Goal: Task Accomplishment & Management: Manage account settings

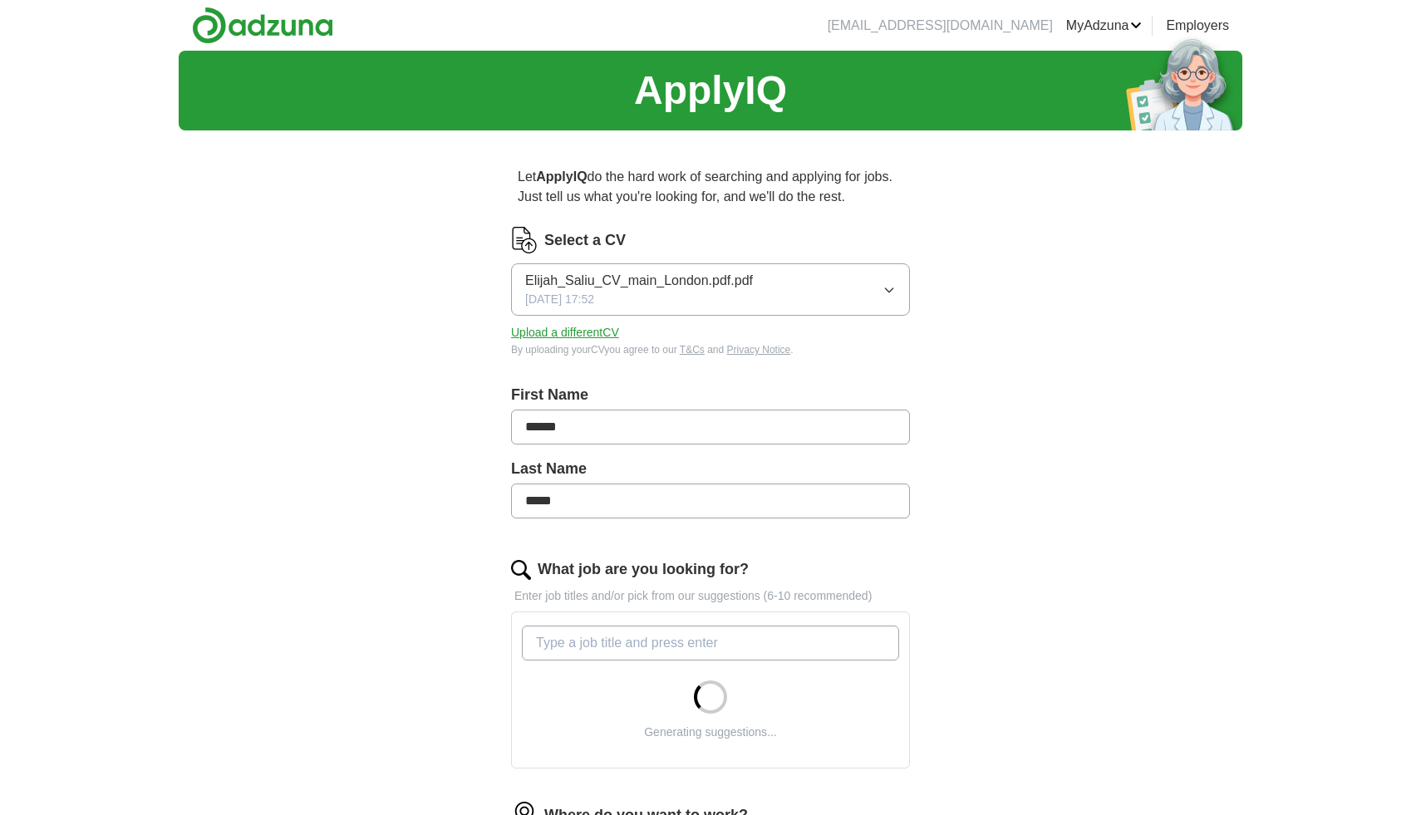
click at [601, 336] on button "Upload a different CV" at bounding box center [565, 332] width 108 height 17
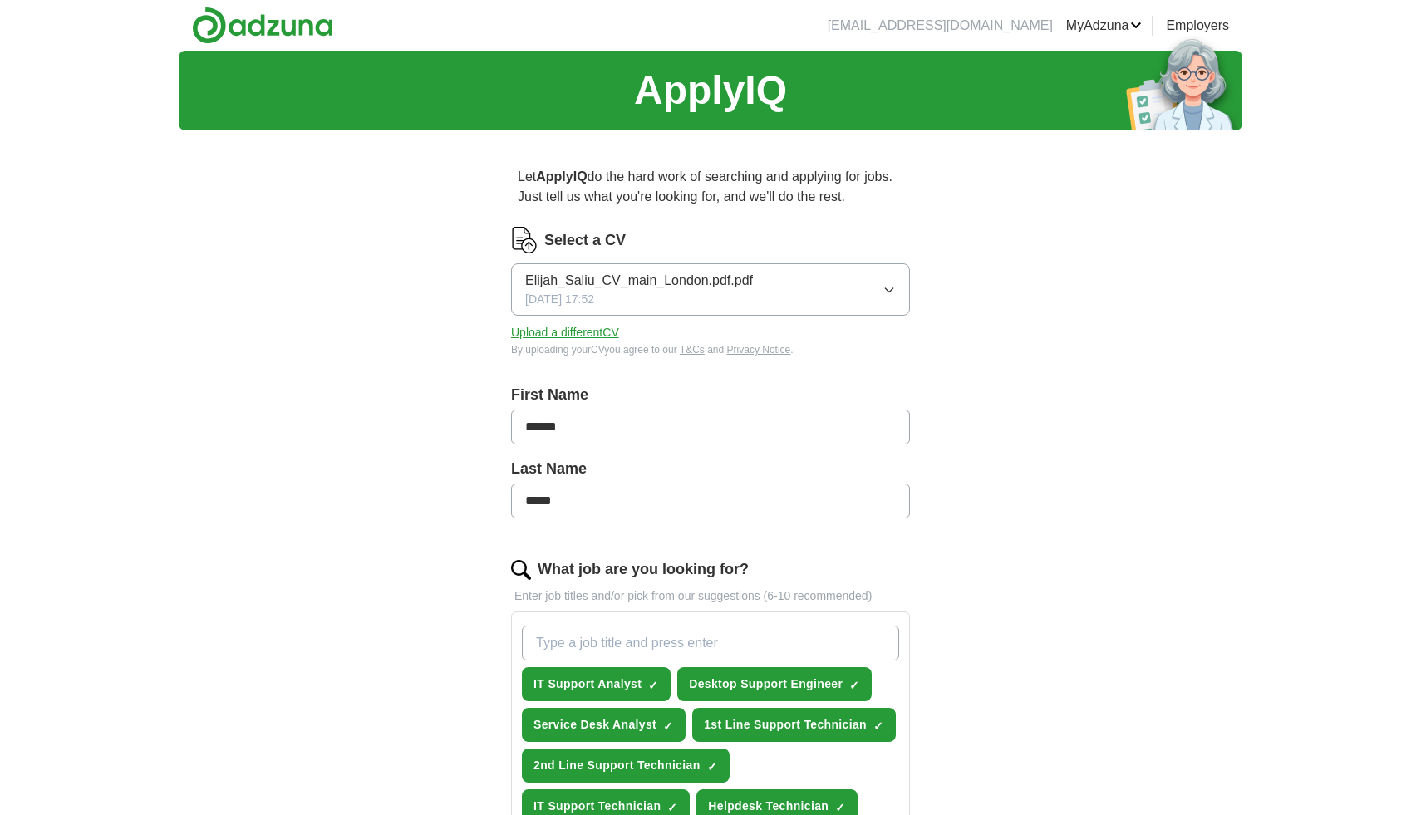
click at [577, 327] on button "Upload a different CV" at bounding box center [565, 332] width 108 height 17
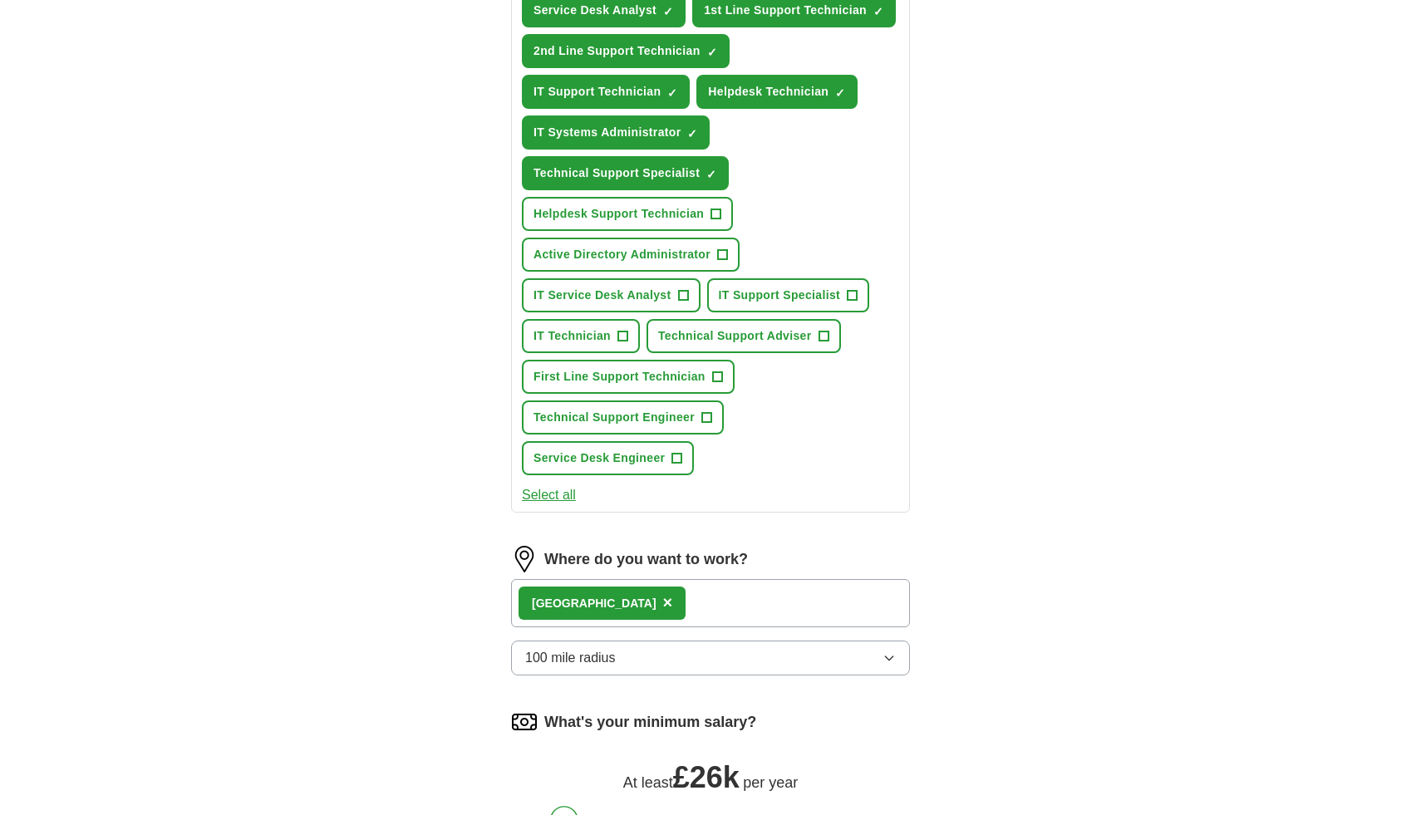
scroll to position [893, 0]
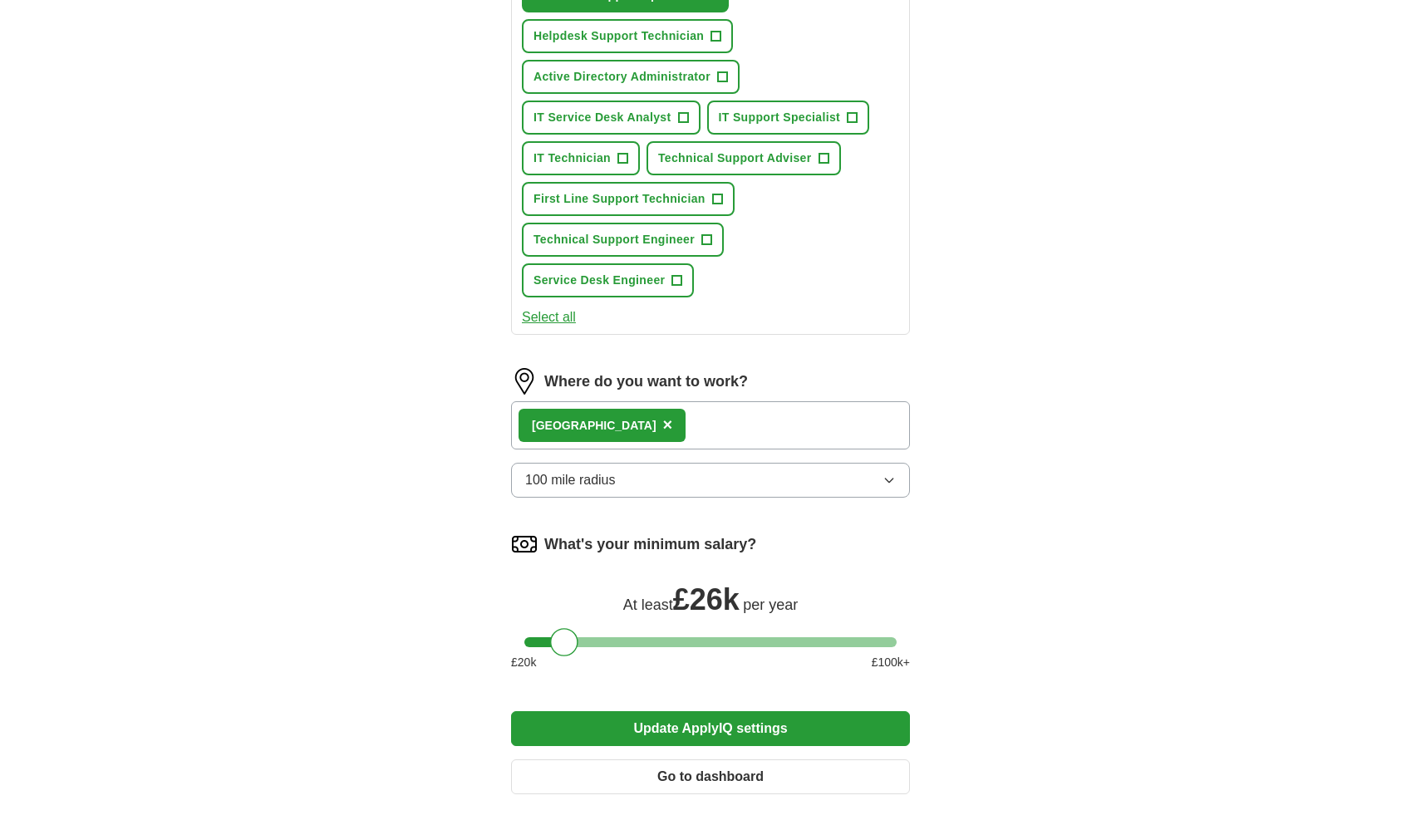
click at [701, 426] on div "London ×" at bounding box center [710, 425] width 399 height 48
click at [663, 426] on span "×" at bounding box center [668, 425] width 10 height 18
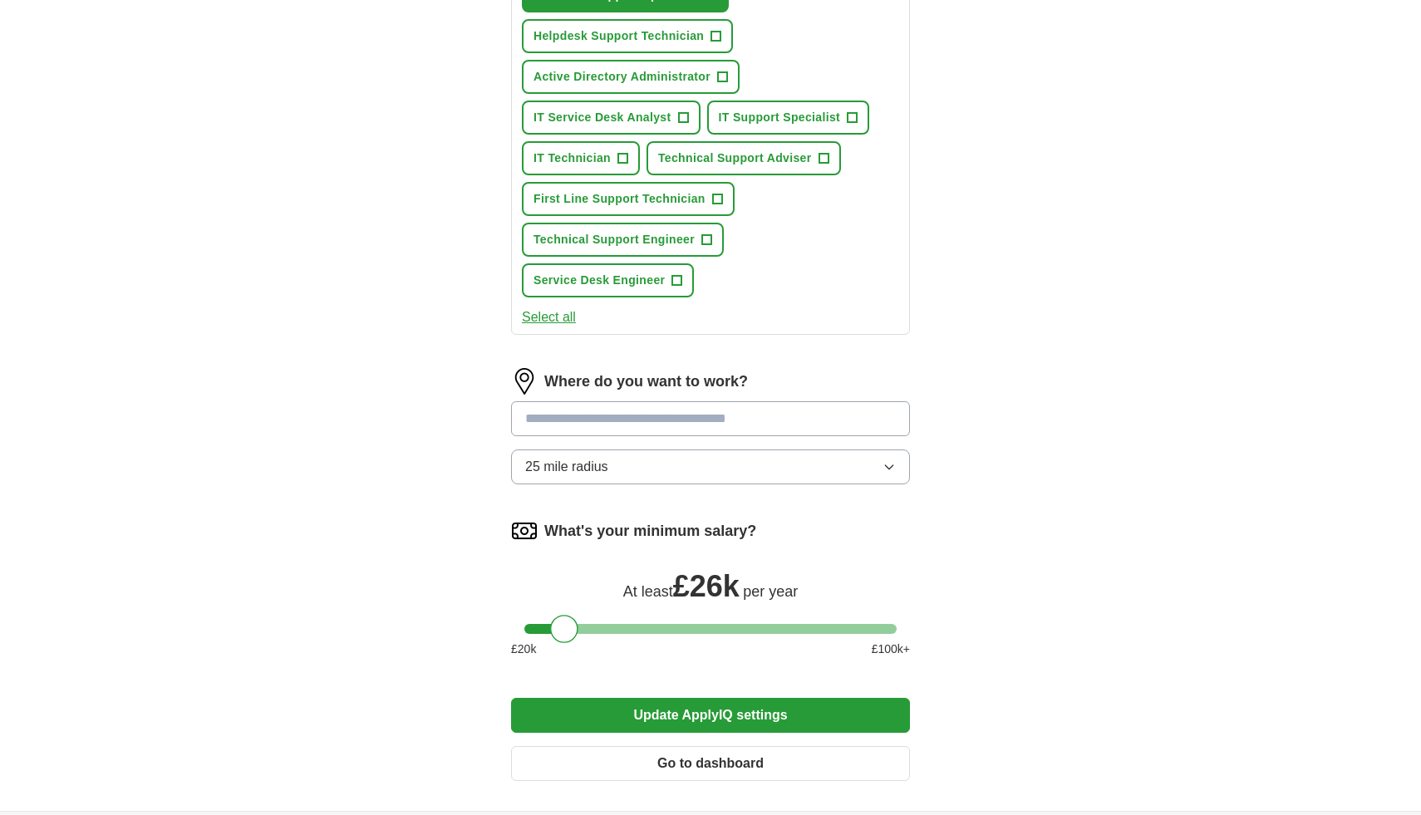
click at [605, 430] on input at bounding box center [710, 418] width 399 height 35
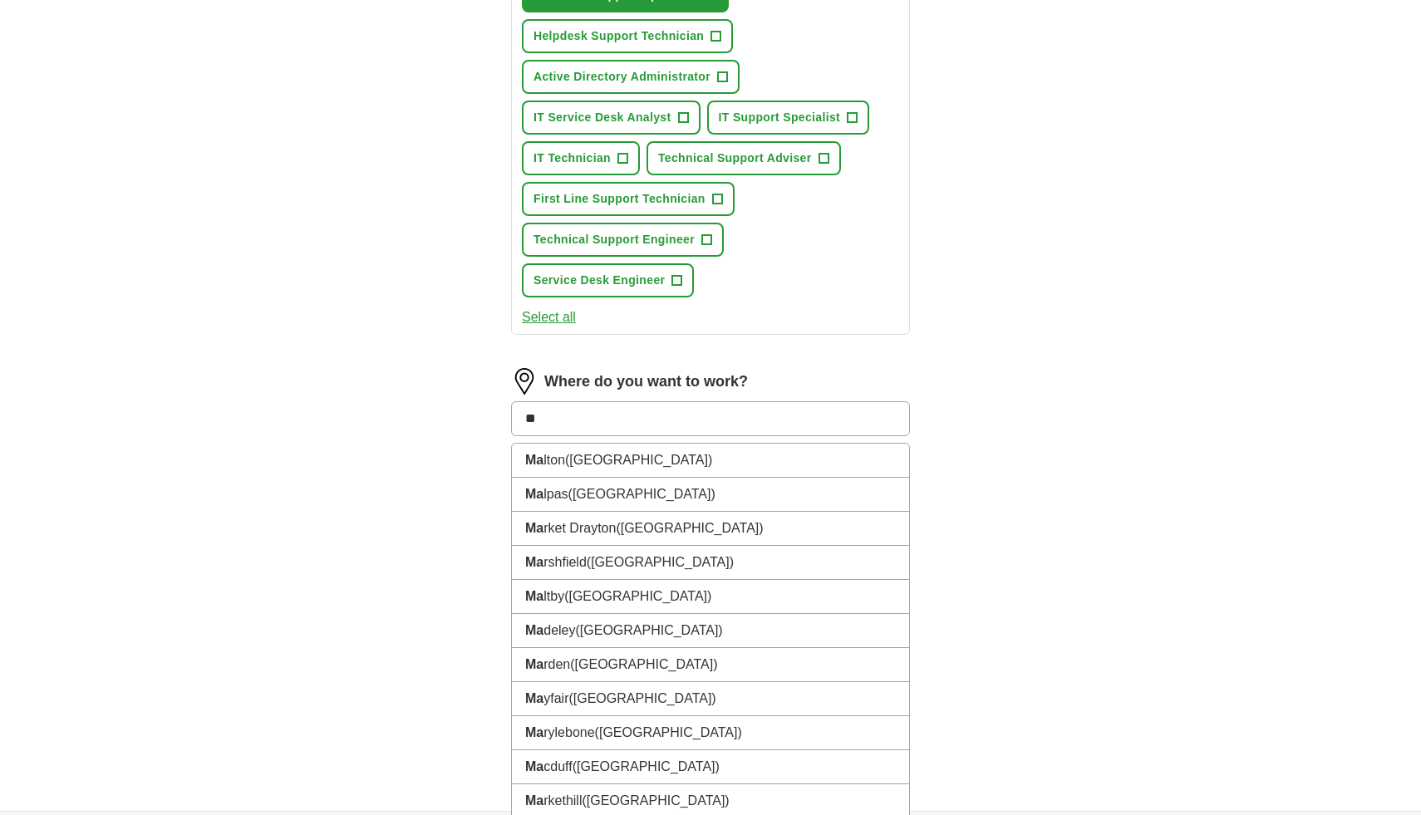
type input "*"
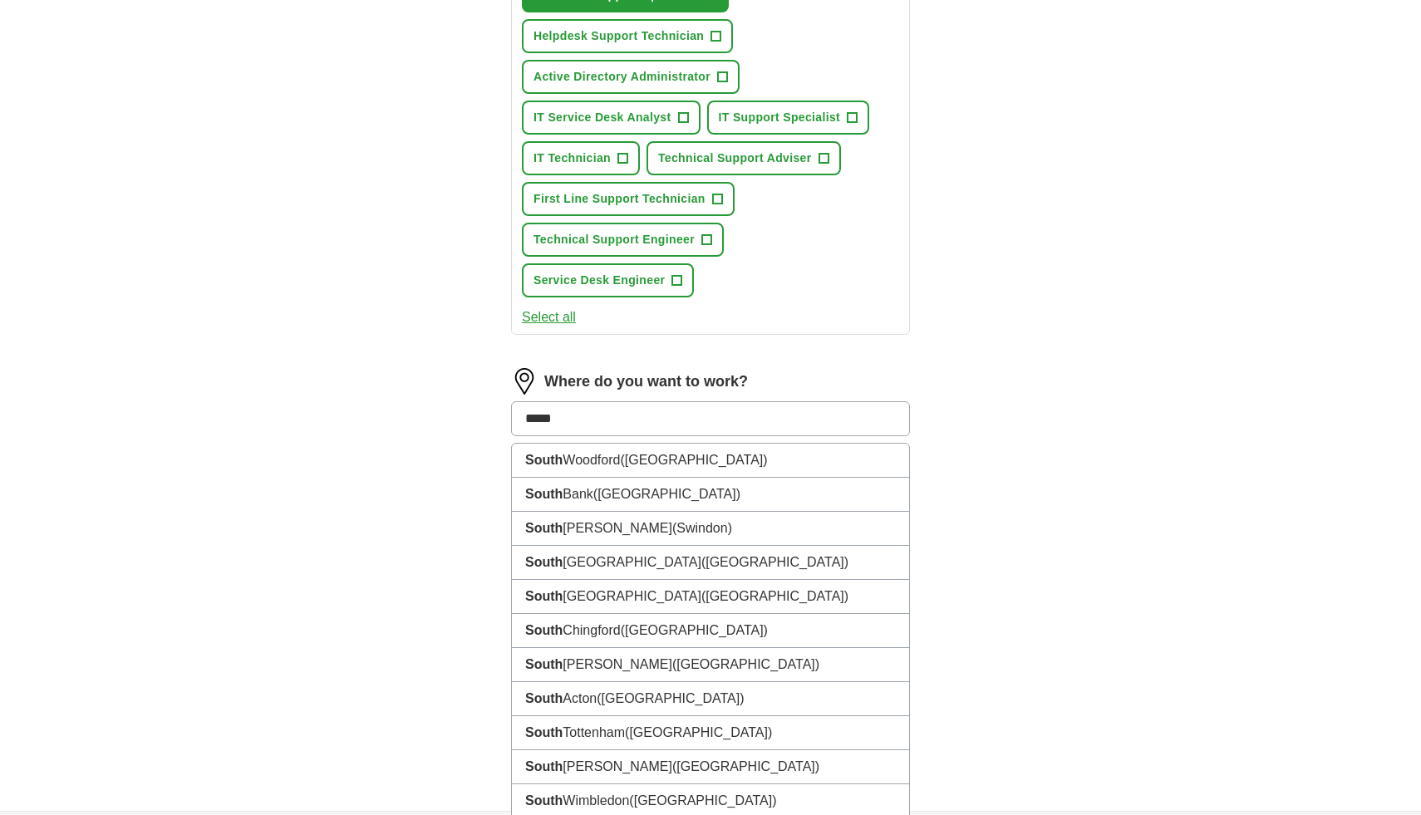
type input "******"
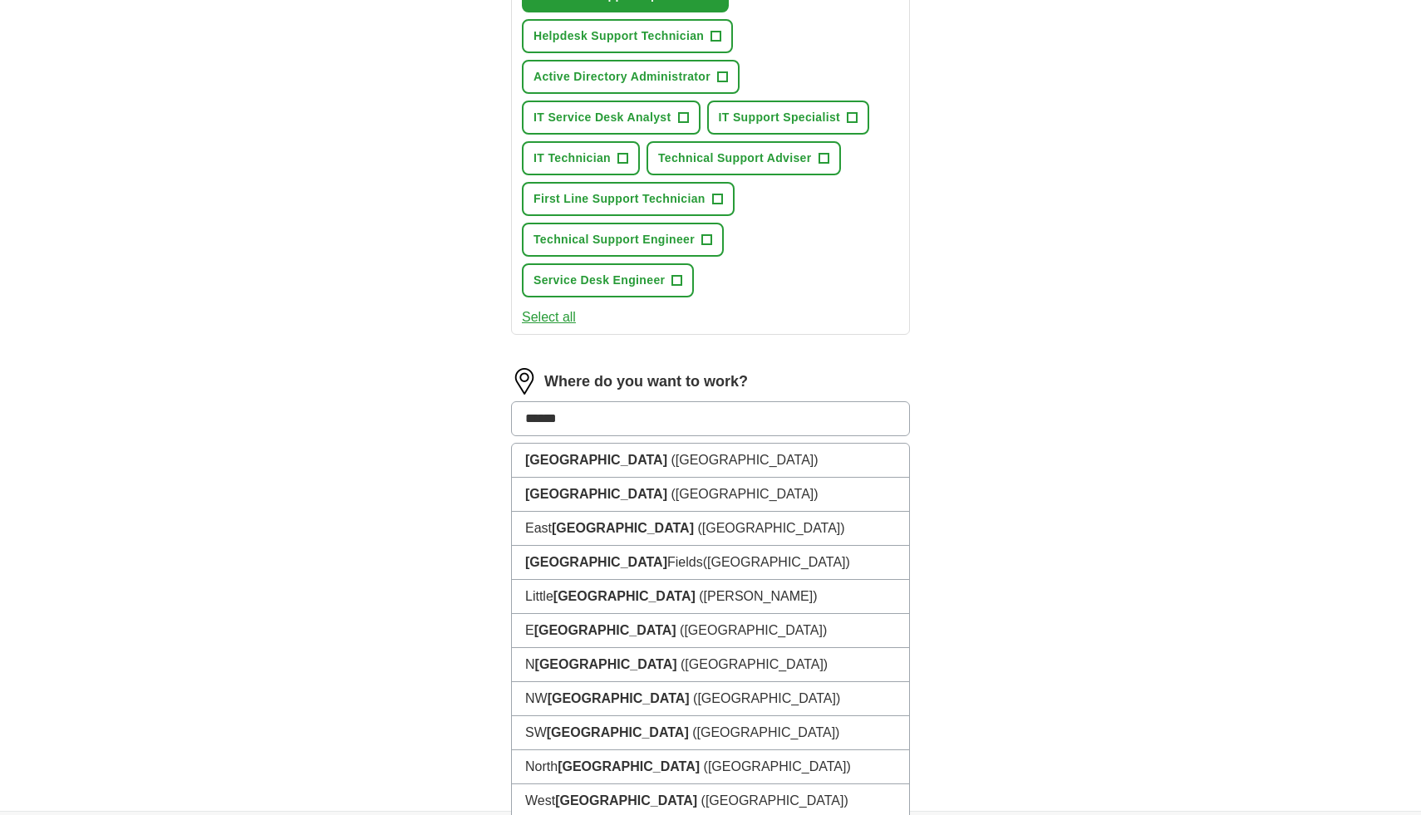
click at [643, 416] on input "******" at bounding box center [710, 418] width 399 height 35
click at [662, 421] on input "******" at bounding box center [710, 418] width 399 height 35
click at [671, 461] on span "(UK)" at bounding box center [744, 460] width 147 height 14
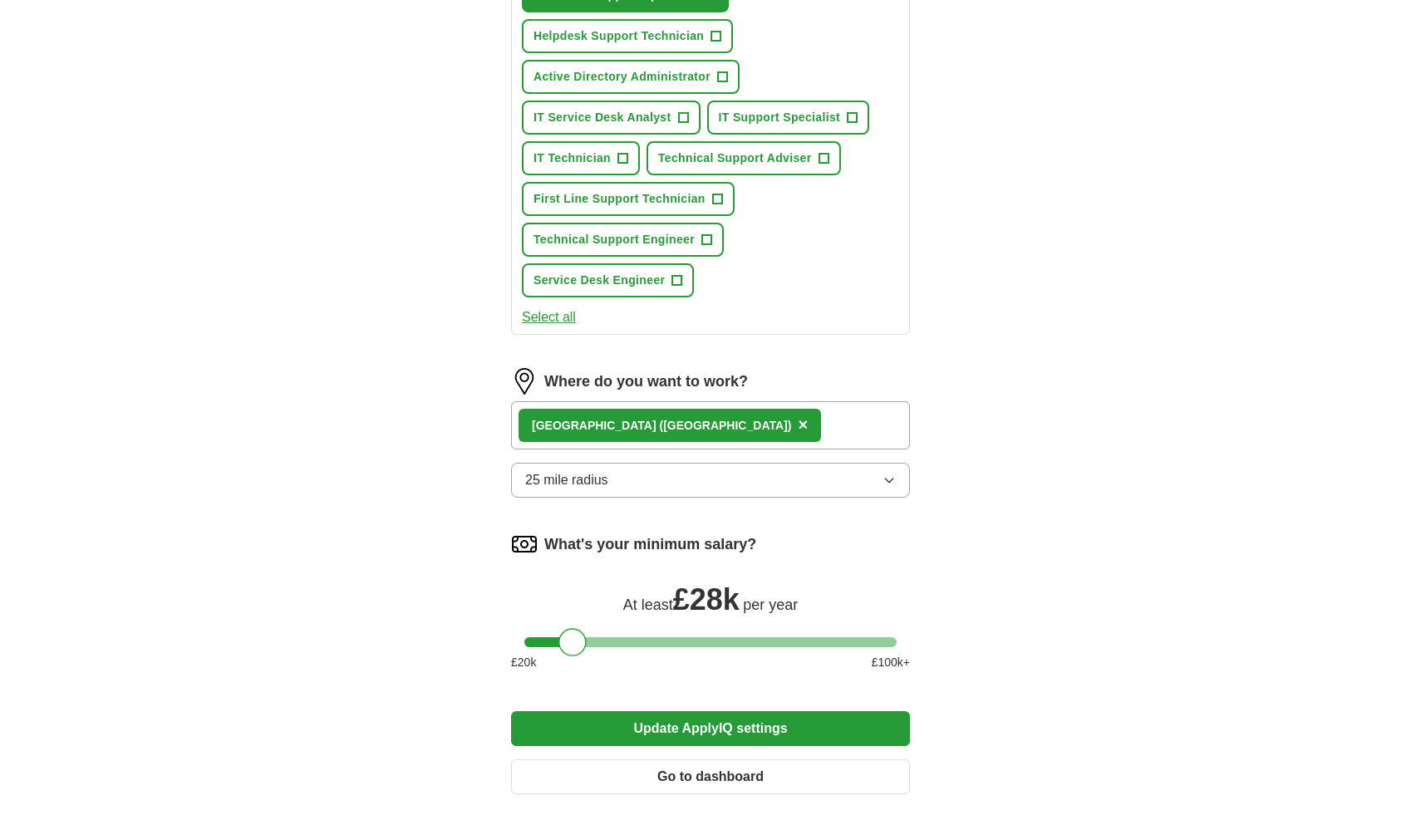
click at [574, 641] on div at bounding box center [573, 642] width 28 height 28
click at [659, 732] on button "Update ApplyIQ settings" at bounding box center [710, 728] width 399 height 35
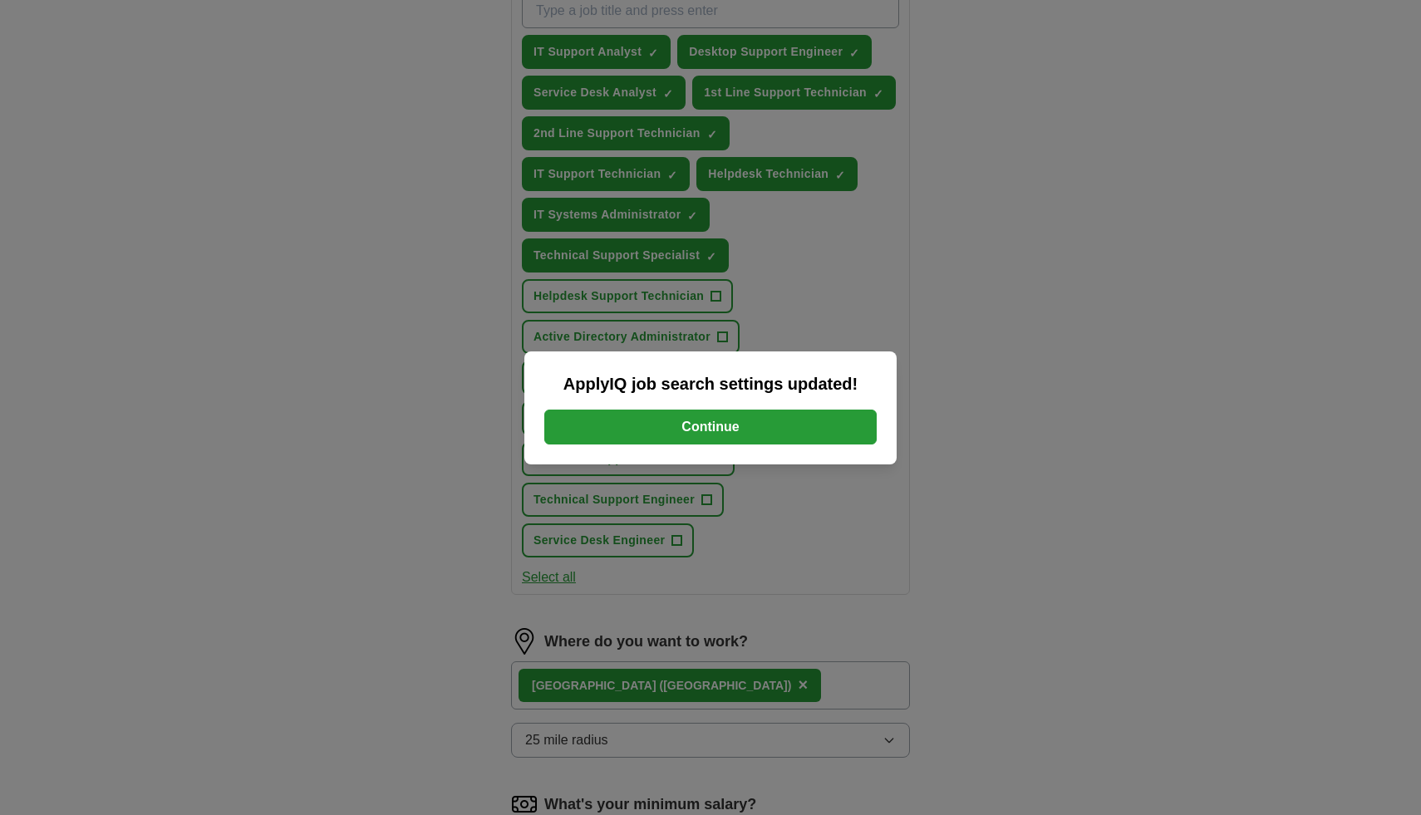
scroll to position [622, 0]
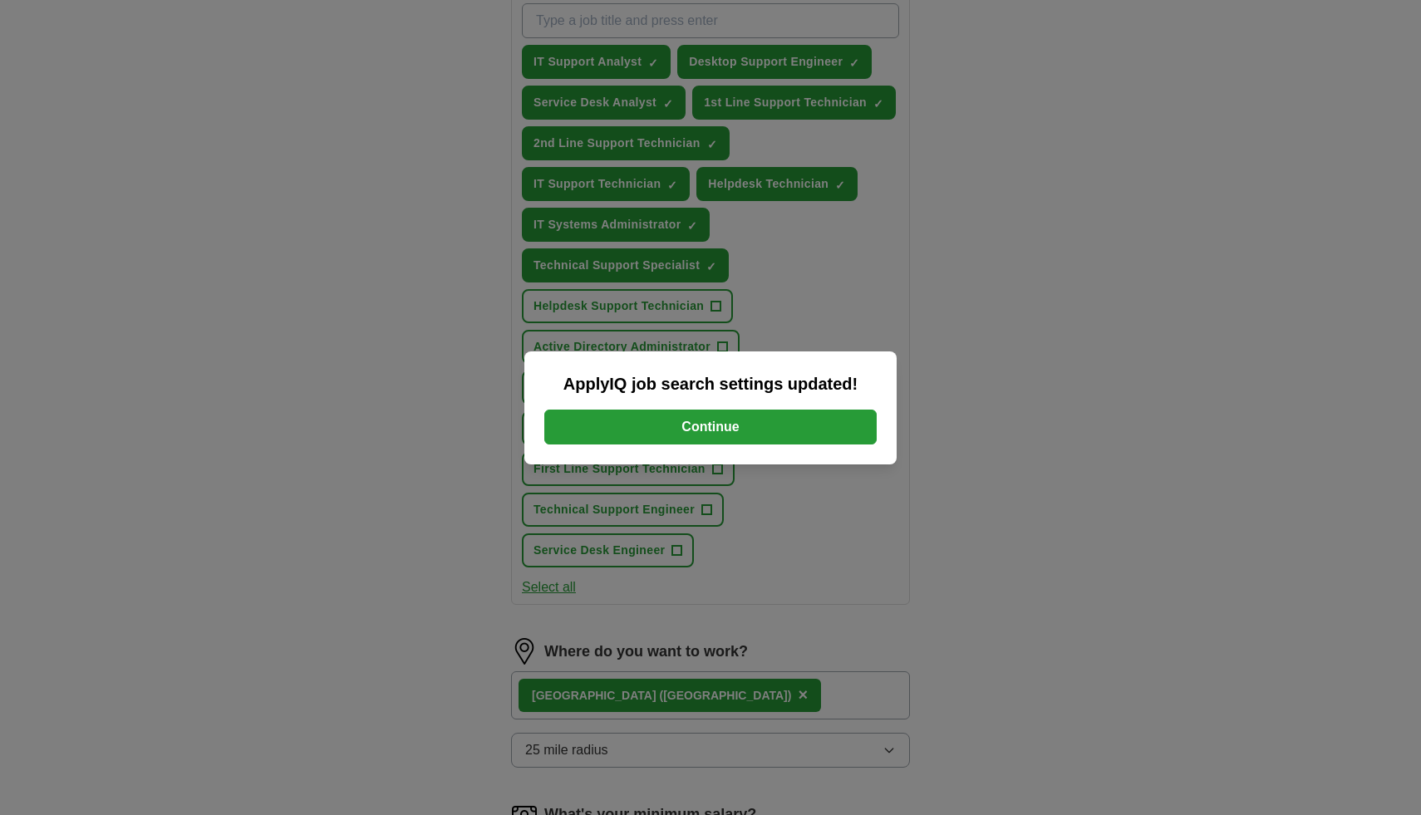
click at [675, 427] on button "Continue" at bounding box center [710, 427] width 332 height 35
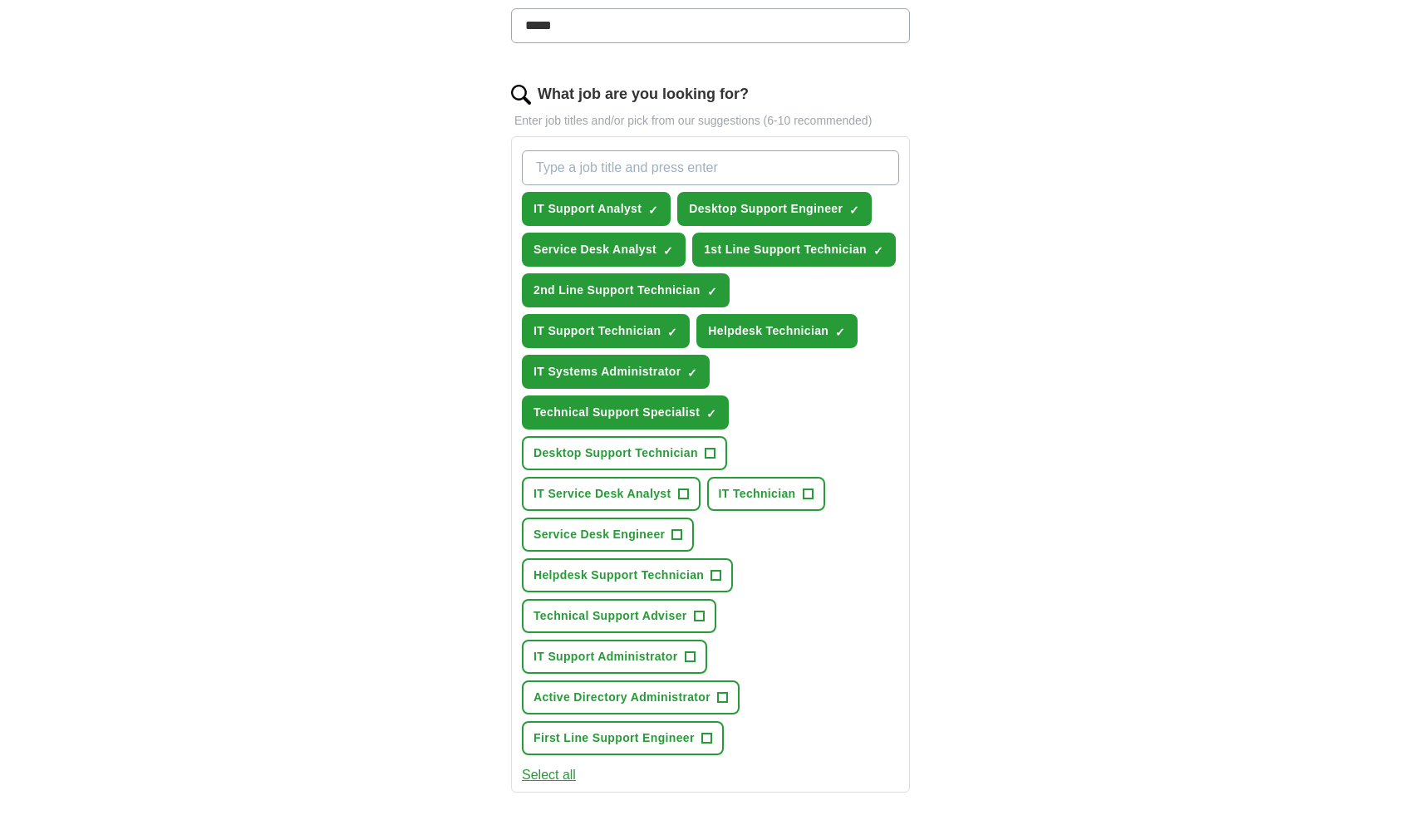
scroll to position [500, 0]
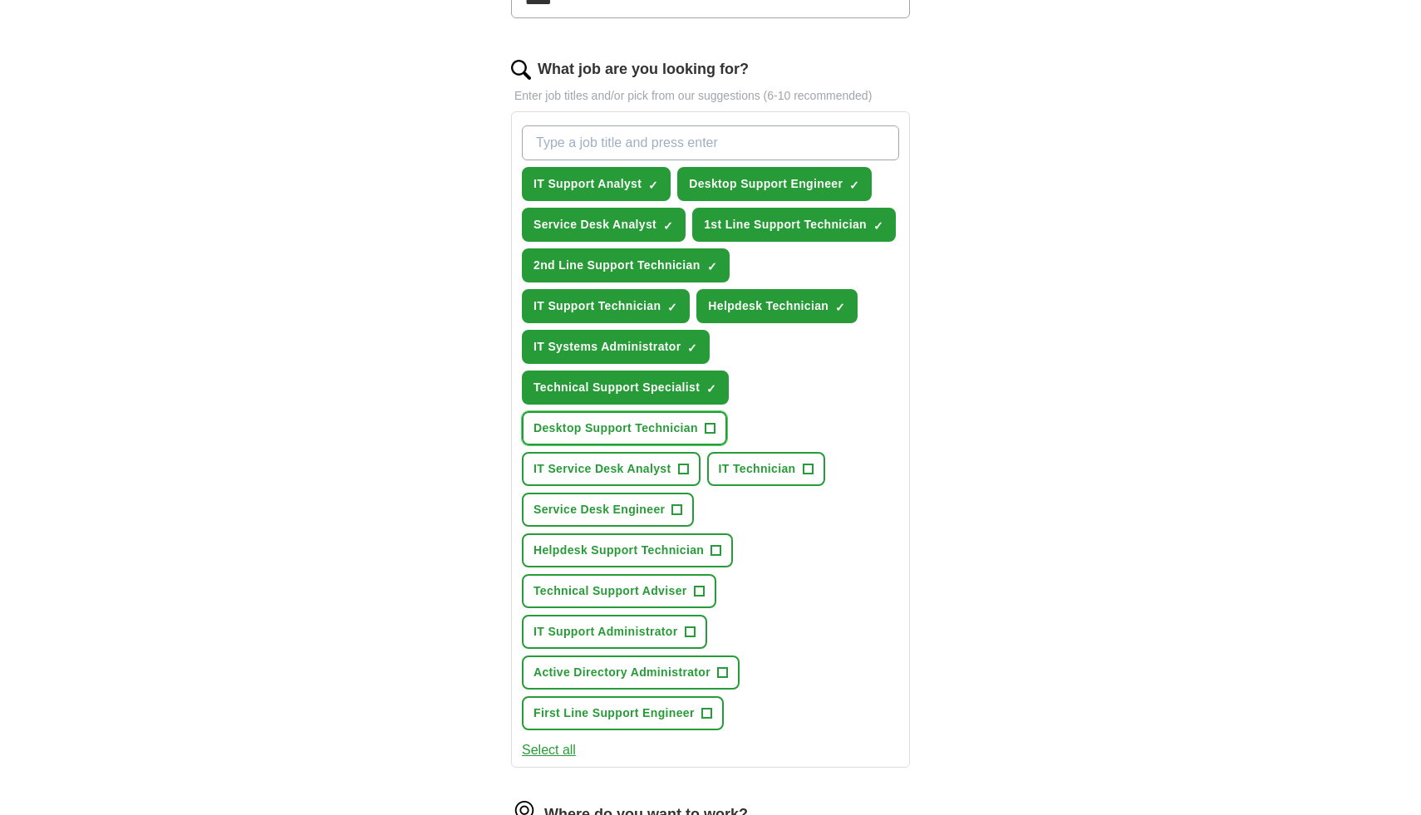
click at [711, 429] on span "+" at bounding box center [710, 428] width 10 height 13
click at [805, 469] on span "+" at bounding box center [808, 469] width 10 height 13
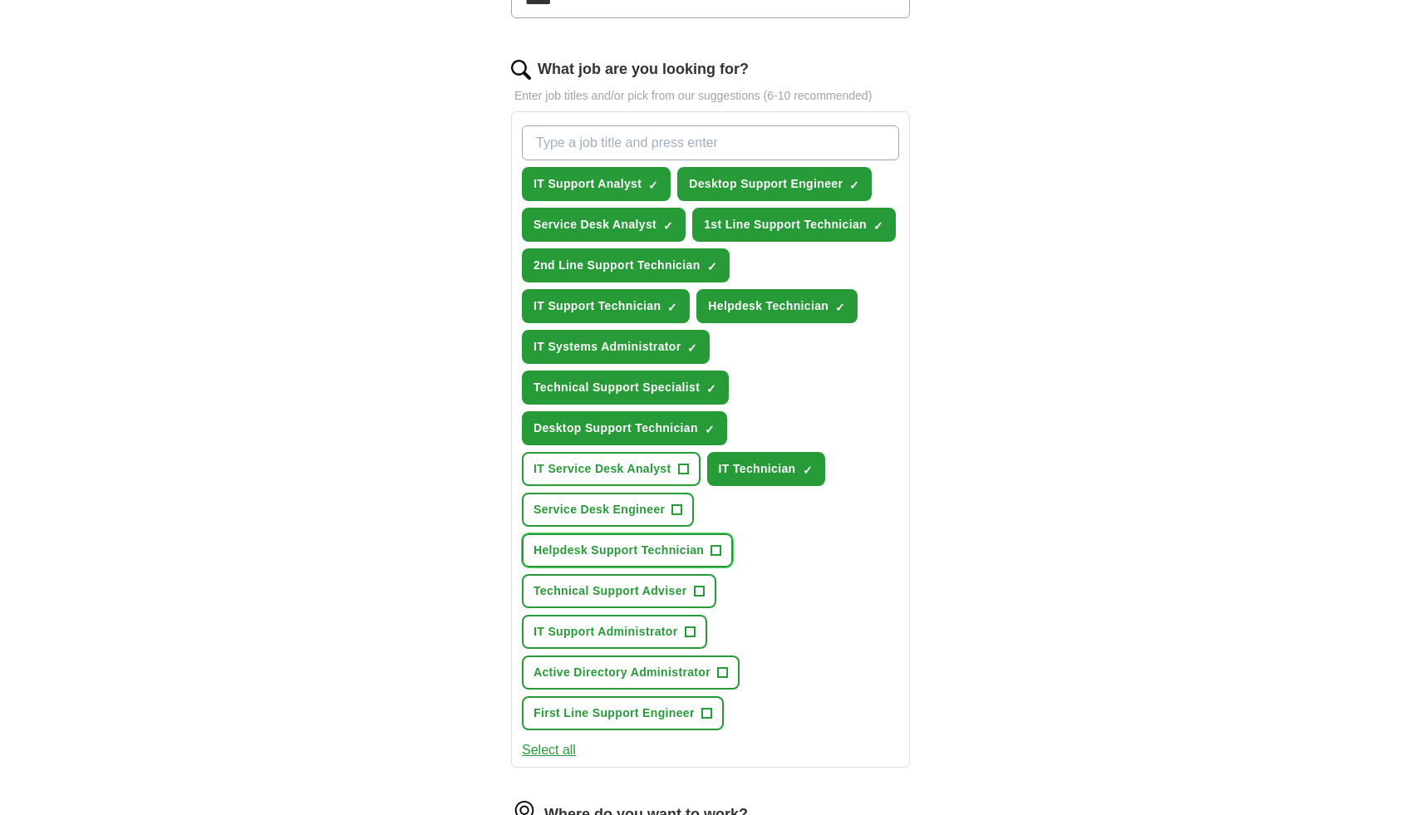
click at [716, 546] on span "+" at bounding box center [716, 550] width 10 height 13
click at [678, 510] on span "+" at bounding box center [677, 510] width 10 height 13
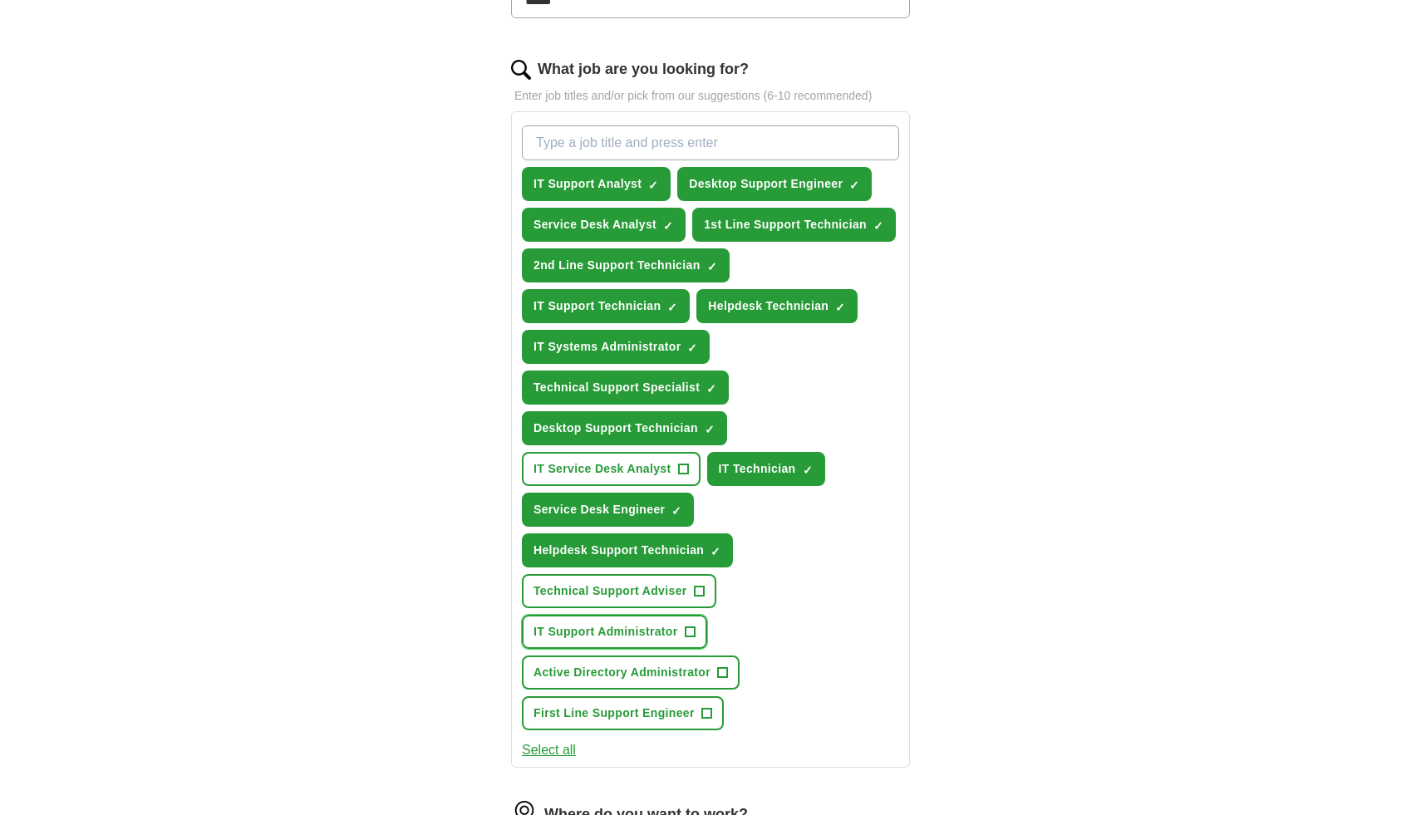
click at [692, 630] on span "+" at bounding box center [690, 632] width 10 height 13
click at [724, 674] on span "+" at bounding box center [723, 673] width 10 height 13
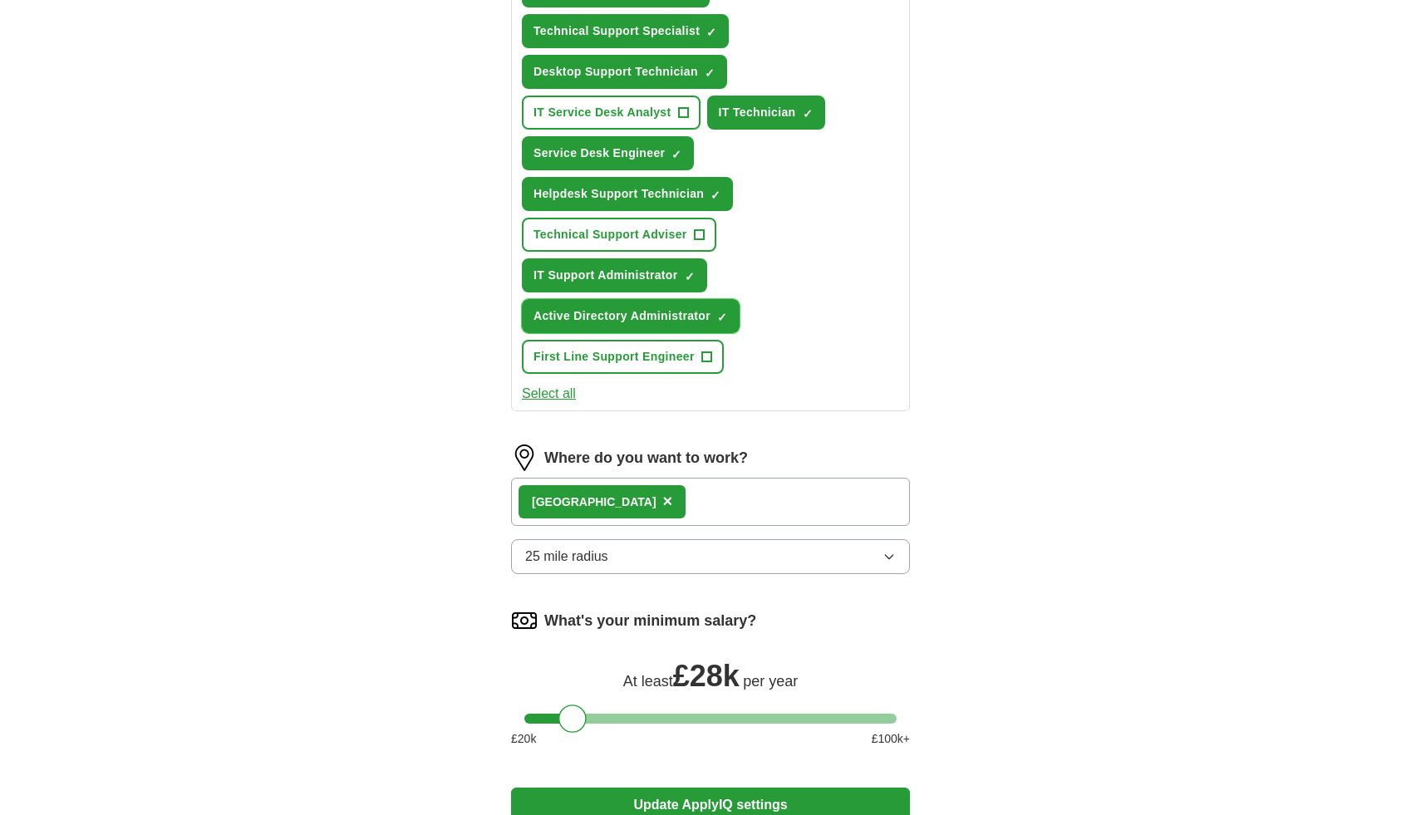
scroll to position [1028, 0]
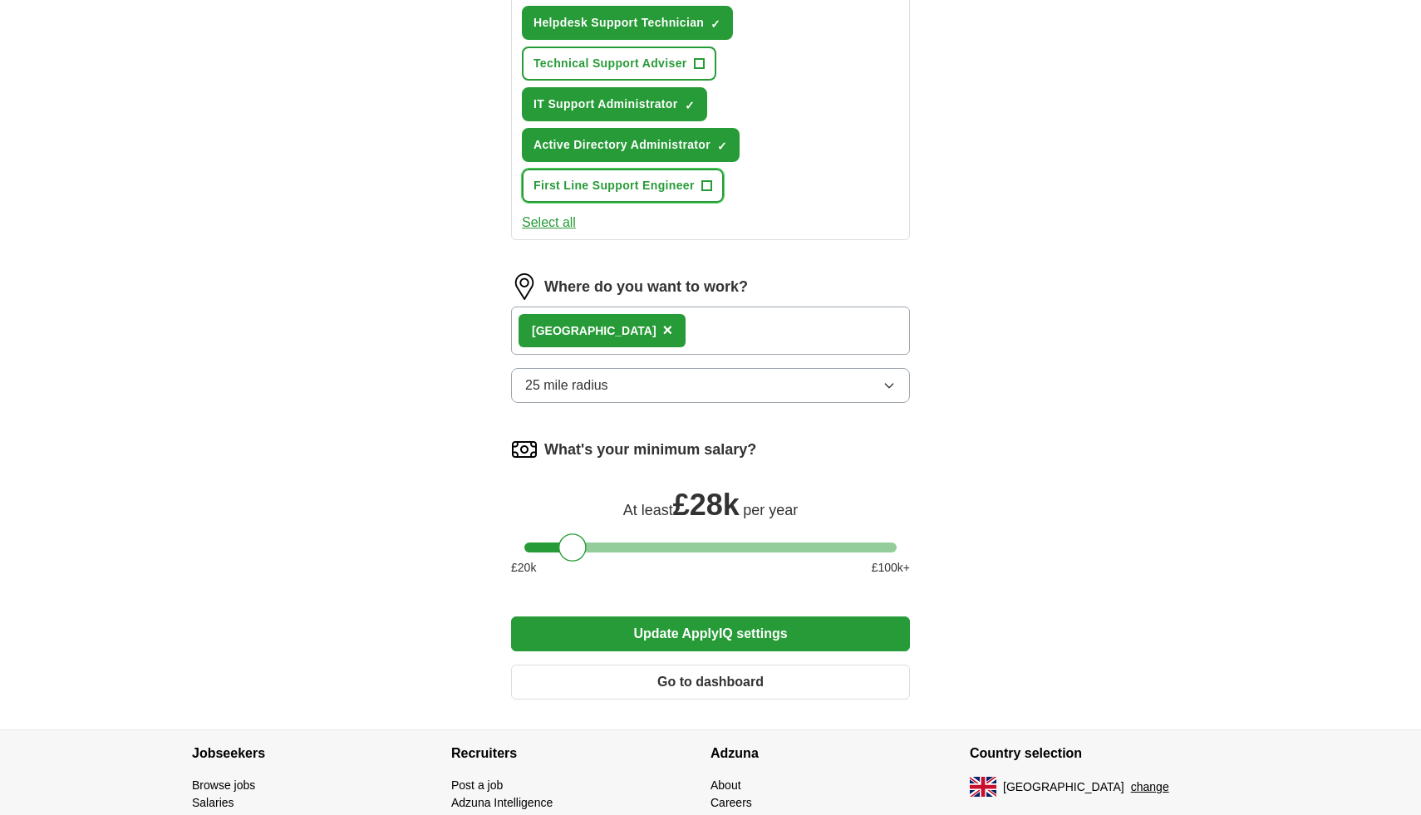
click at [708, 183] on span "+" at bounding box center [706, 186] width 10 height 13
click at [554, 229] on button "Select all" at bounding box center [549, 223] width 54 height 20
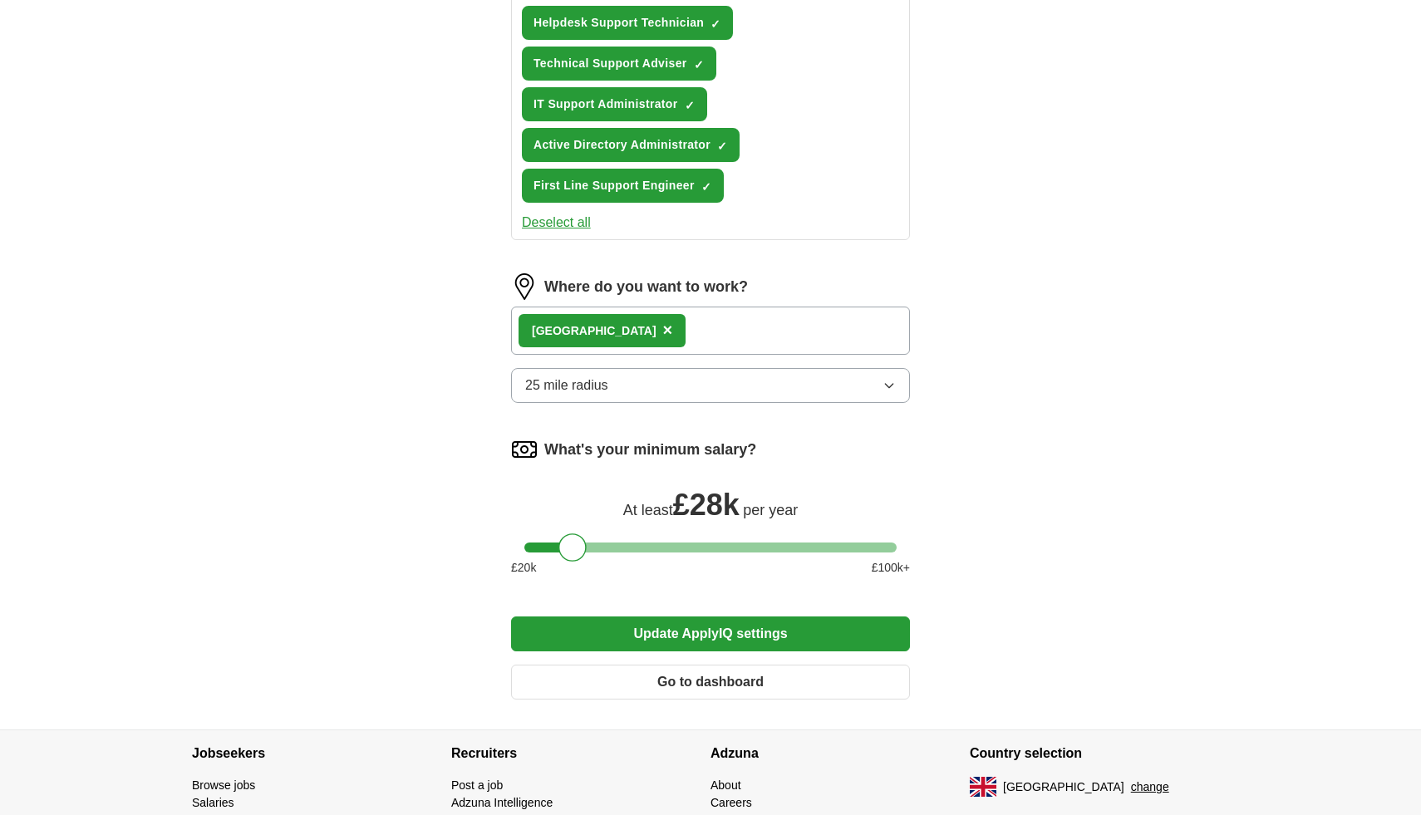
click at [748, 629] on button "Update ApplyIQ settings" at bounding box center [710, 634] width 399 height 35
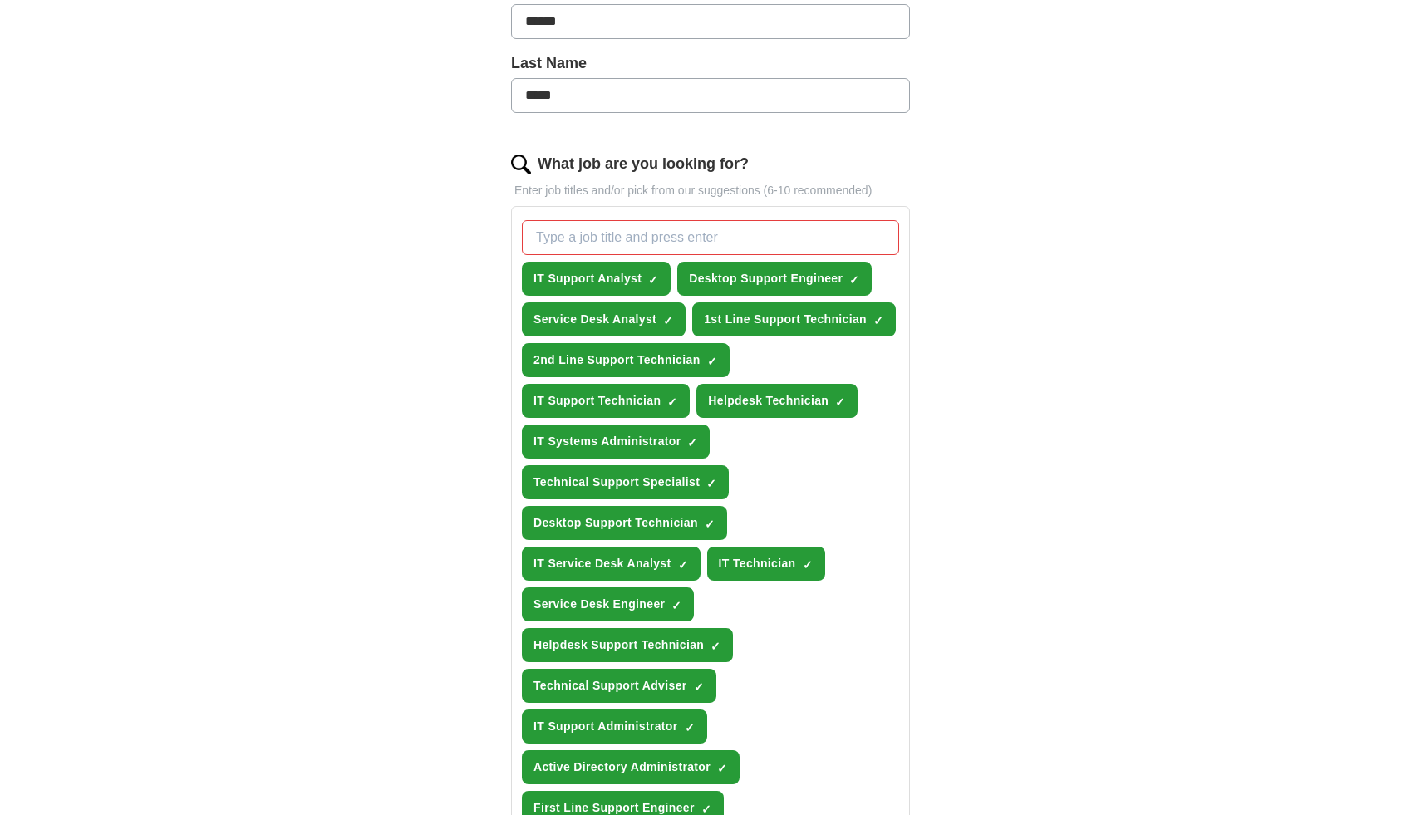
scroll to position [71, 0]
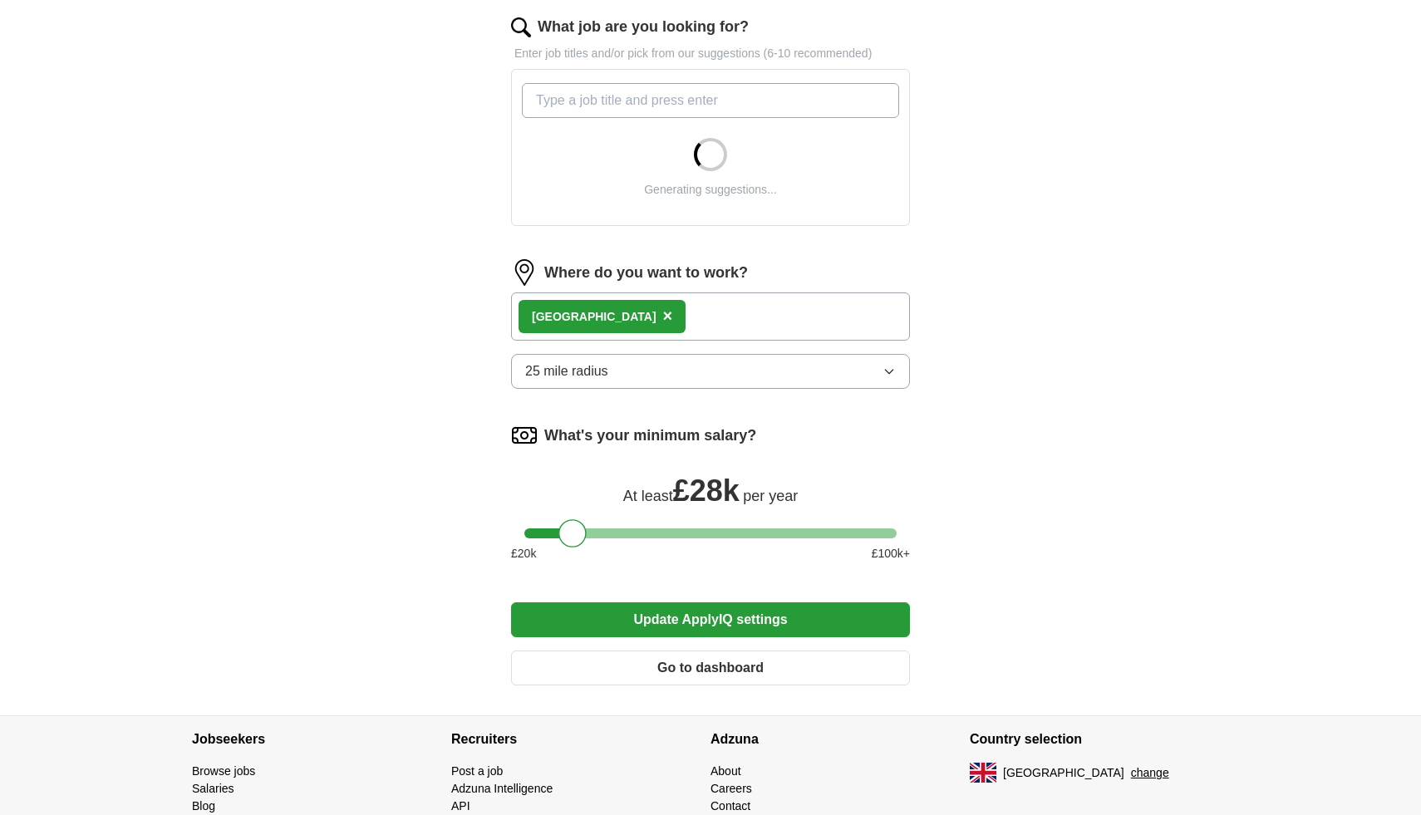
scroll to position [628, 0]
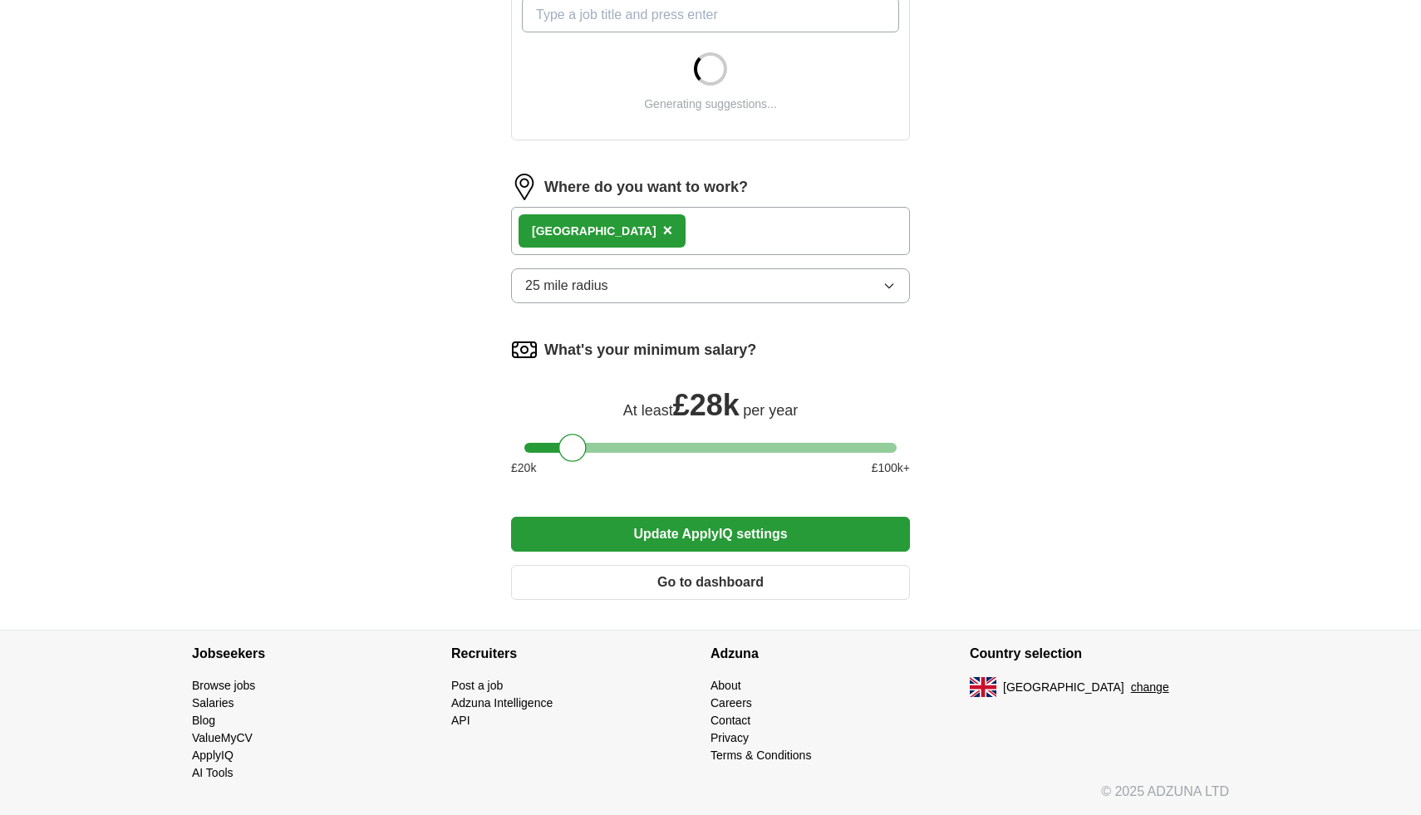
click at [720, 591] on button "Go to dashboard" at bounding box center [710, 582] width 399 height 35
